Goal: Task Accomplishment & Management: Use online tool/utility

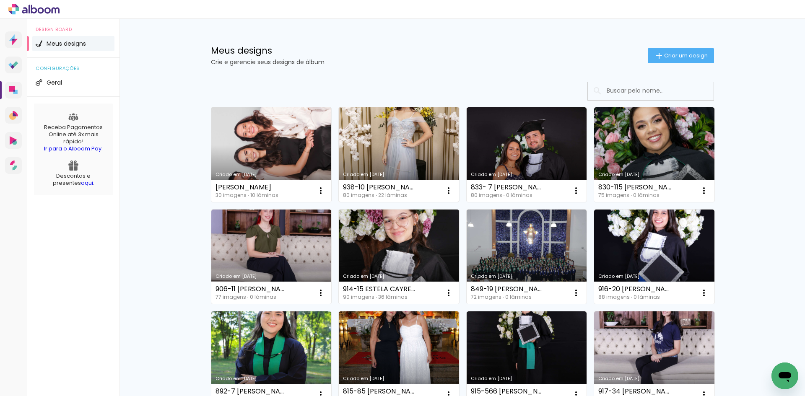
click at [393, 166] on link "Criado em [DATE]" at bounding box center [399, 154] width 120 height 95
